Goal: Use online tool/utility: Utilize a website feature to perform a specific function

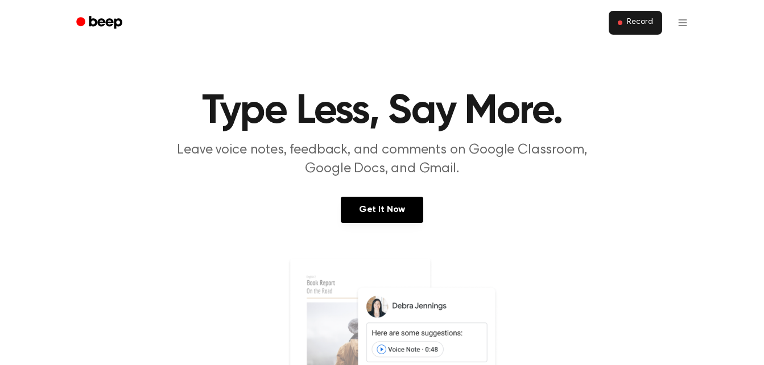
click at [641, 26] on span "Record" at bounding box center [640, 23] width 26 height 10
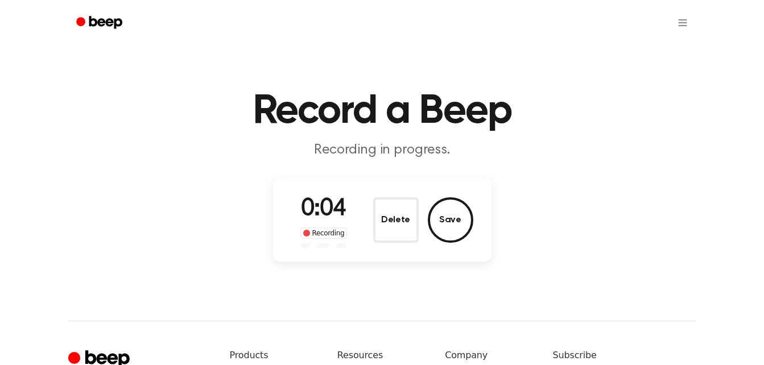
drag, startPoint x: 394, startPoint y: 232, endPoint x: 409, endPoint y: 262, distance: 33.3
click at [409, 262] on main "Record a Beep Recording in progress. 0:04 Recording Delete Save" at bounding box center [382, 133] width 764 height 266
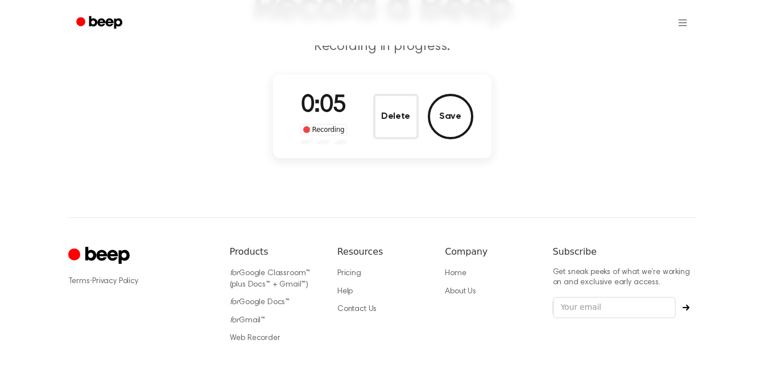
scroll to position [105, 0]
click at [401, 127] on button "Delete" at bounding box center [395, 115] width 45 height 45
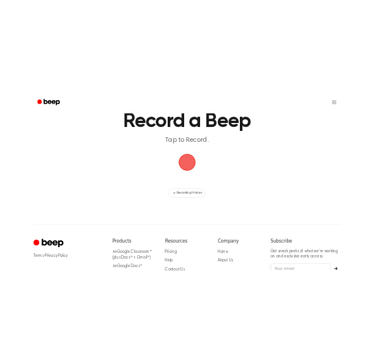
scroll to position [47, 0]
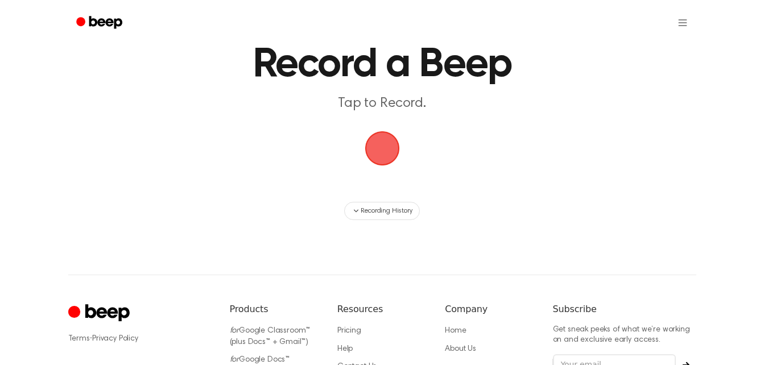
click at [383, 143] on span "button" at bounding box center [381, 148] width 63 height 63
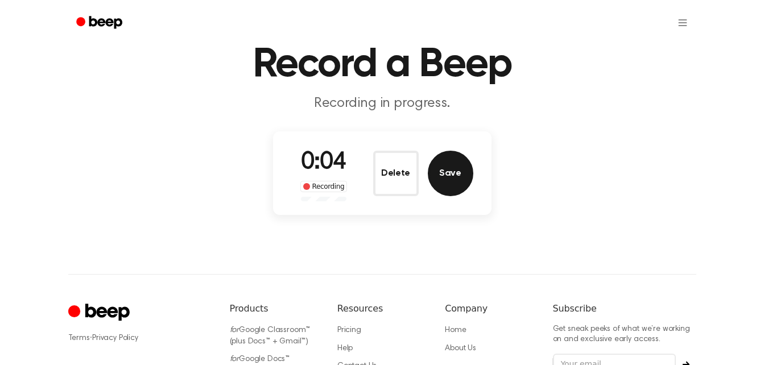
click at [438, 168] on button "Save" at bounding box center [450, 173] width 45 height 45
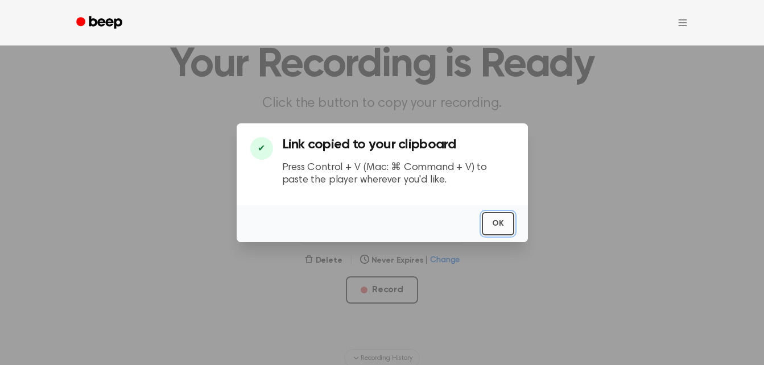
click at [502, 225] on button "OK" at bounding box center [498, 223] width 32 height 23
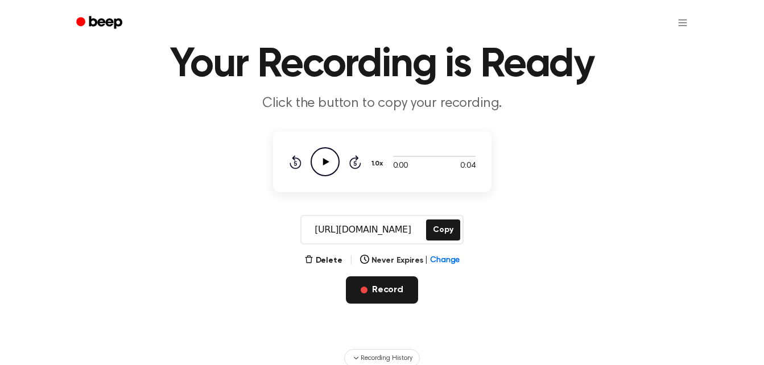
click at [390, 291] on button "Record" at bounding box center [382, 289] width 72 height 27
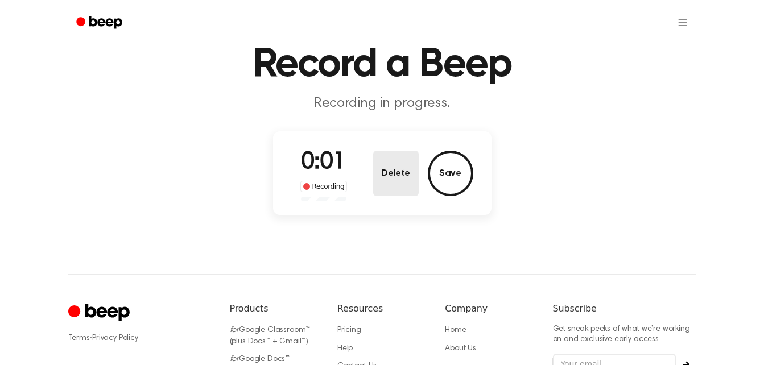
click at [411, 193] on button "Delete" at bounding box center [395, 173] width 45 height 45
